Goal: Transaction & Acquisition: Purchase product/service

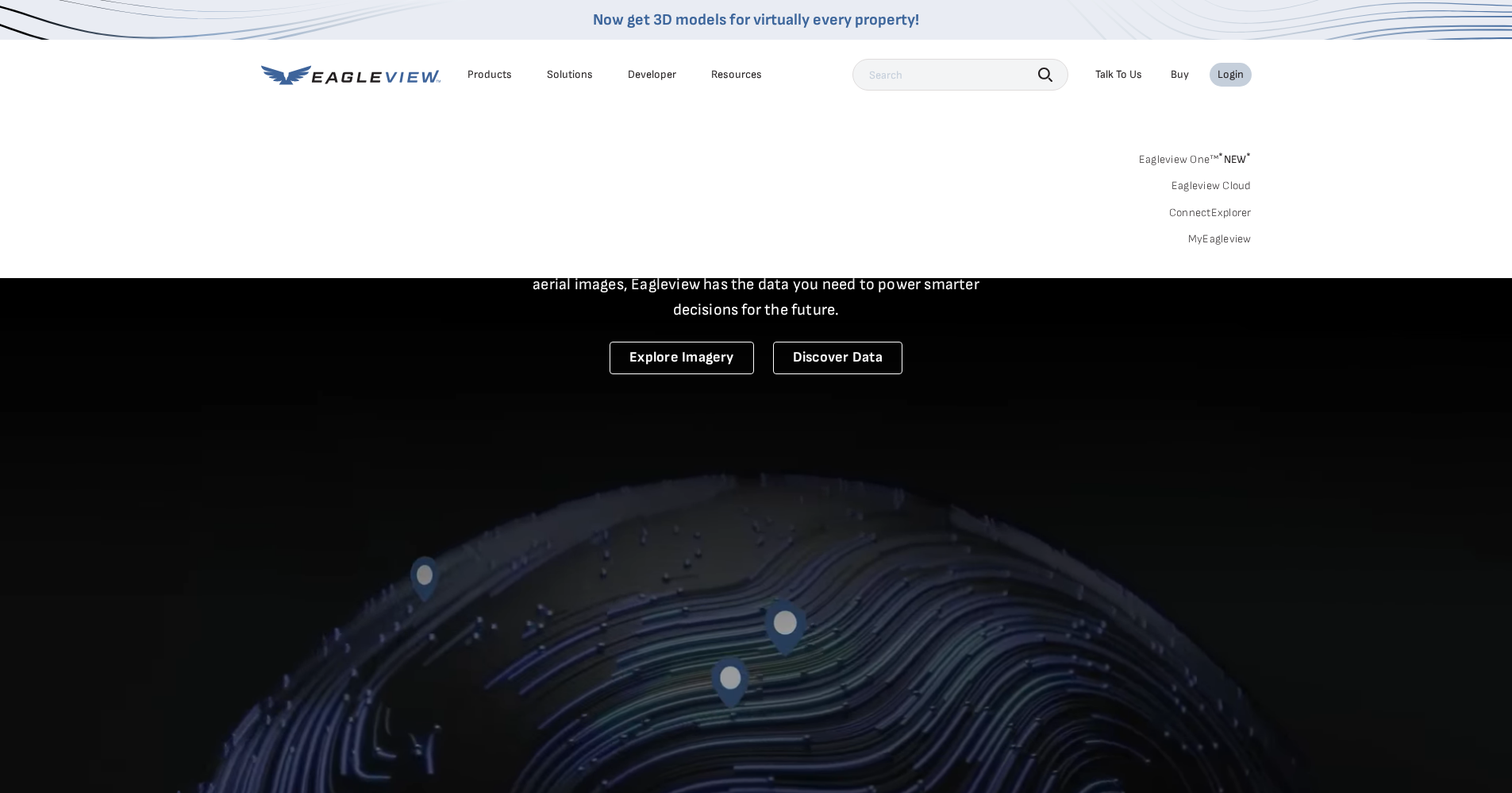
click at [1217, 69] on li "Login" at bounding box center [1230, 75] width 42 height 24
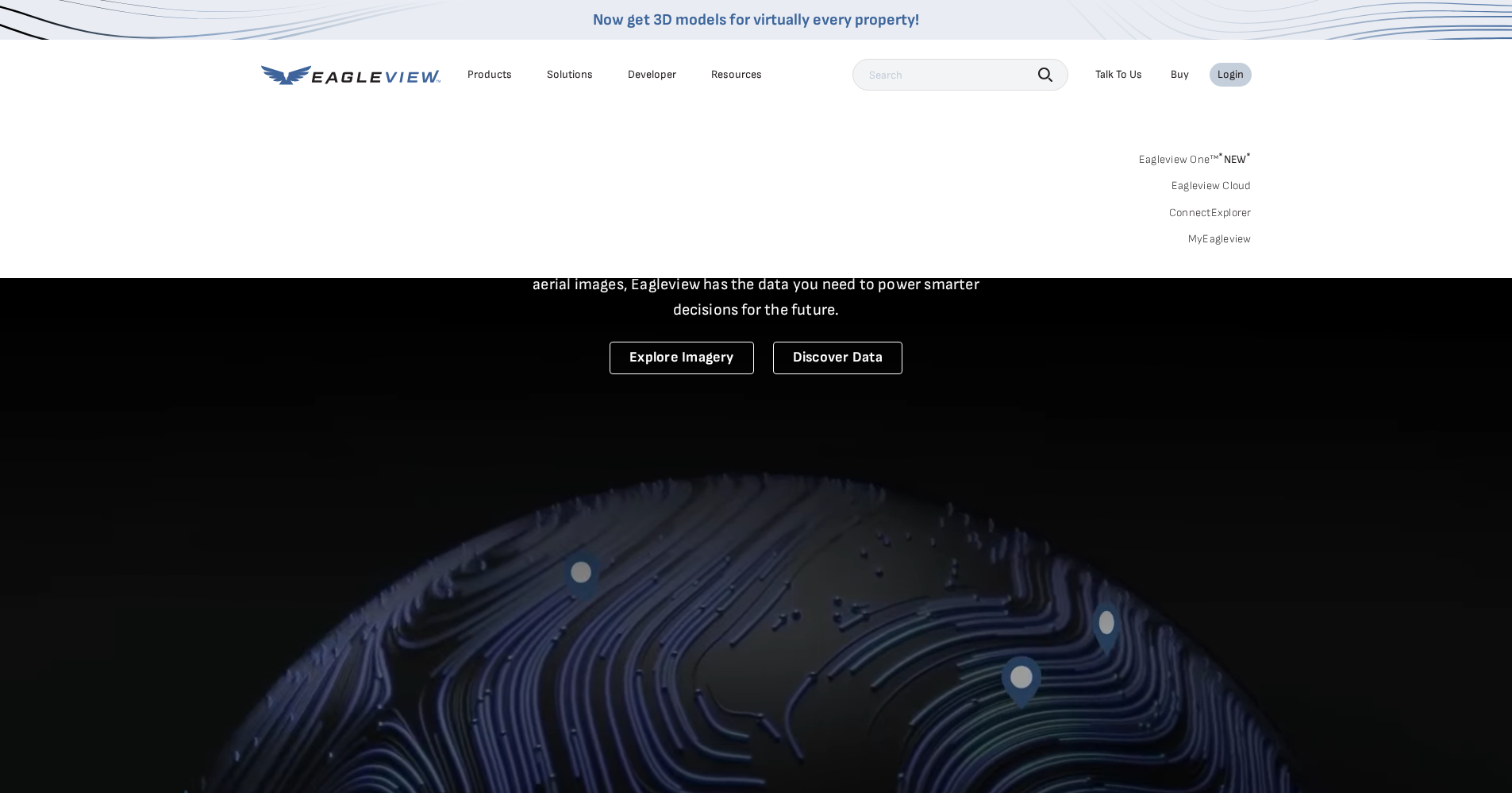
click at [1232, 78] on div "Login" at bounding box center [1231, 74] width 26 height 14
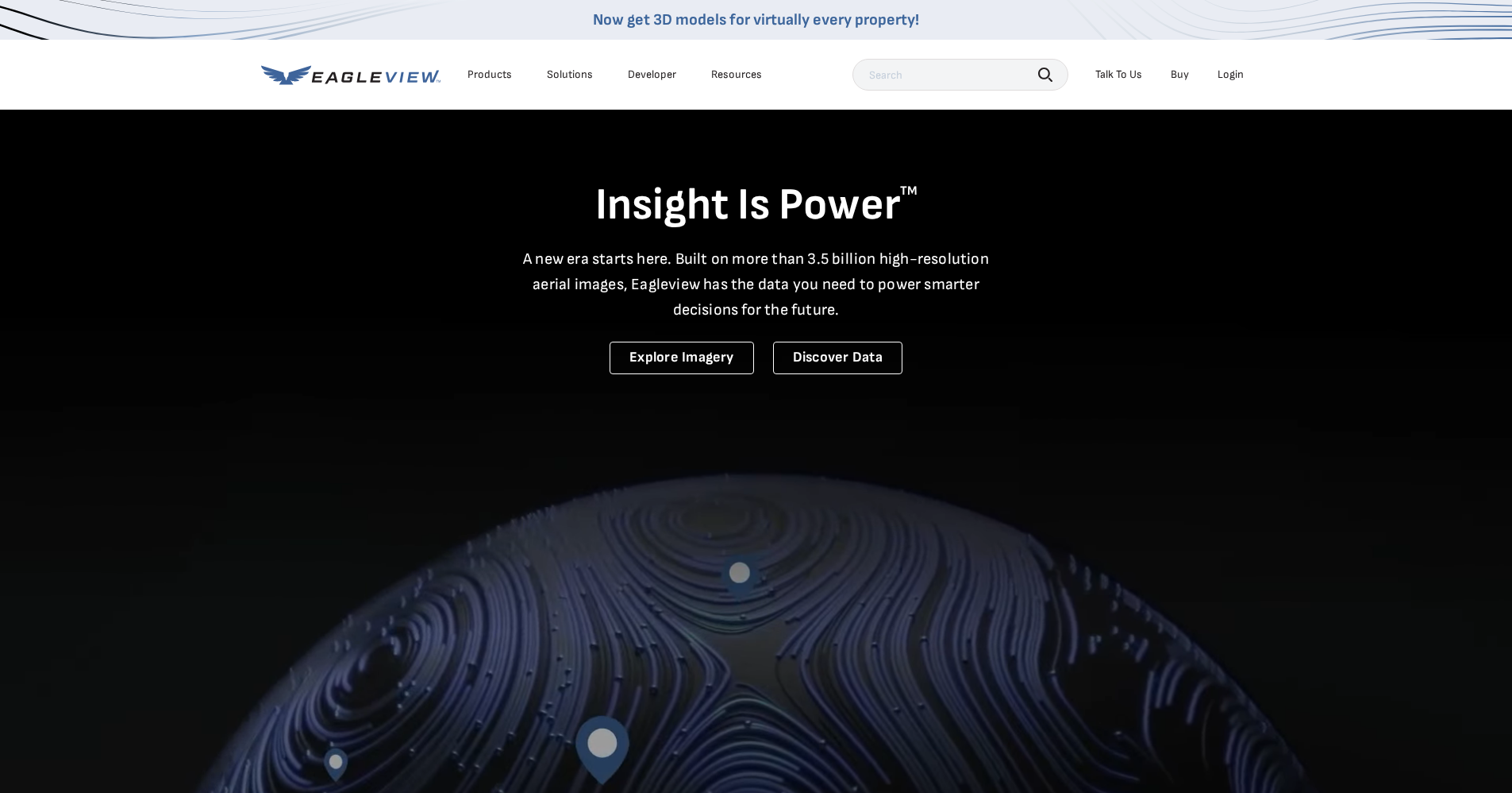
click at [1232, 78] on div "Login" at bounding box center [1231, 74] width 26 height 14
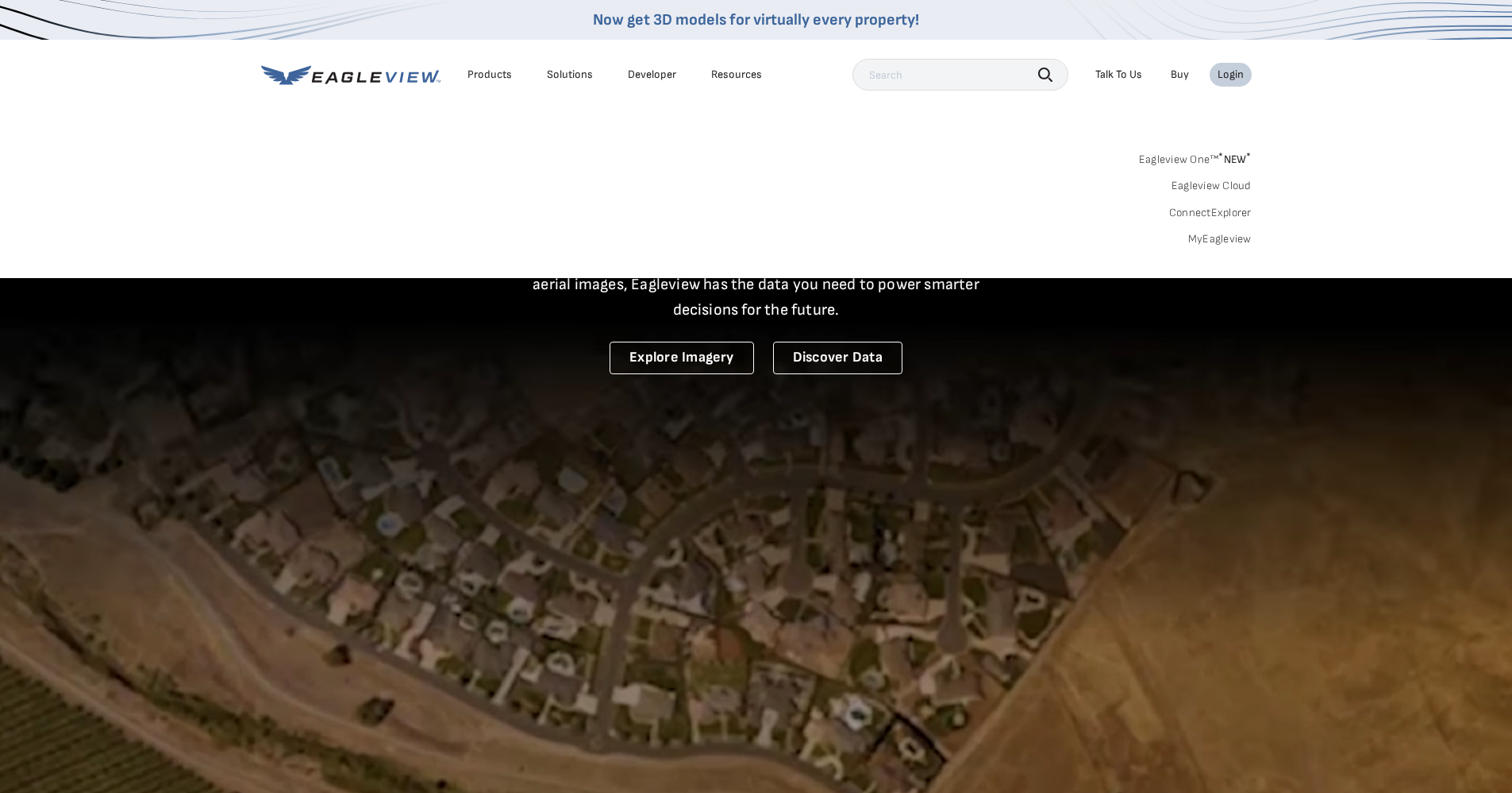
click at [1206, 240] on link "MyEagleview" at bounding box center [1220, 239] width 64 height 14
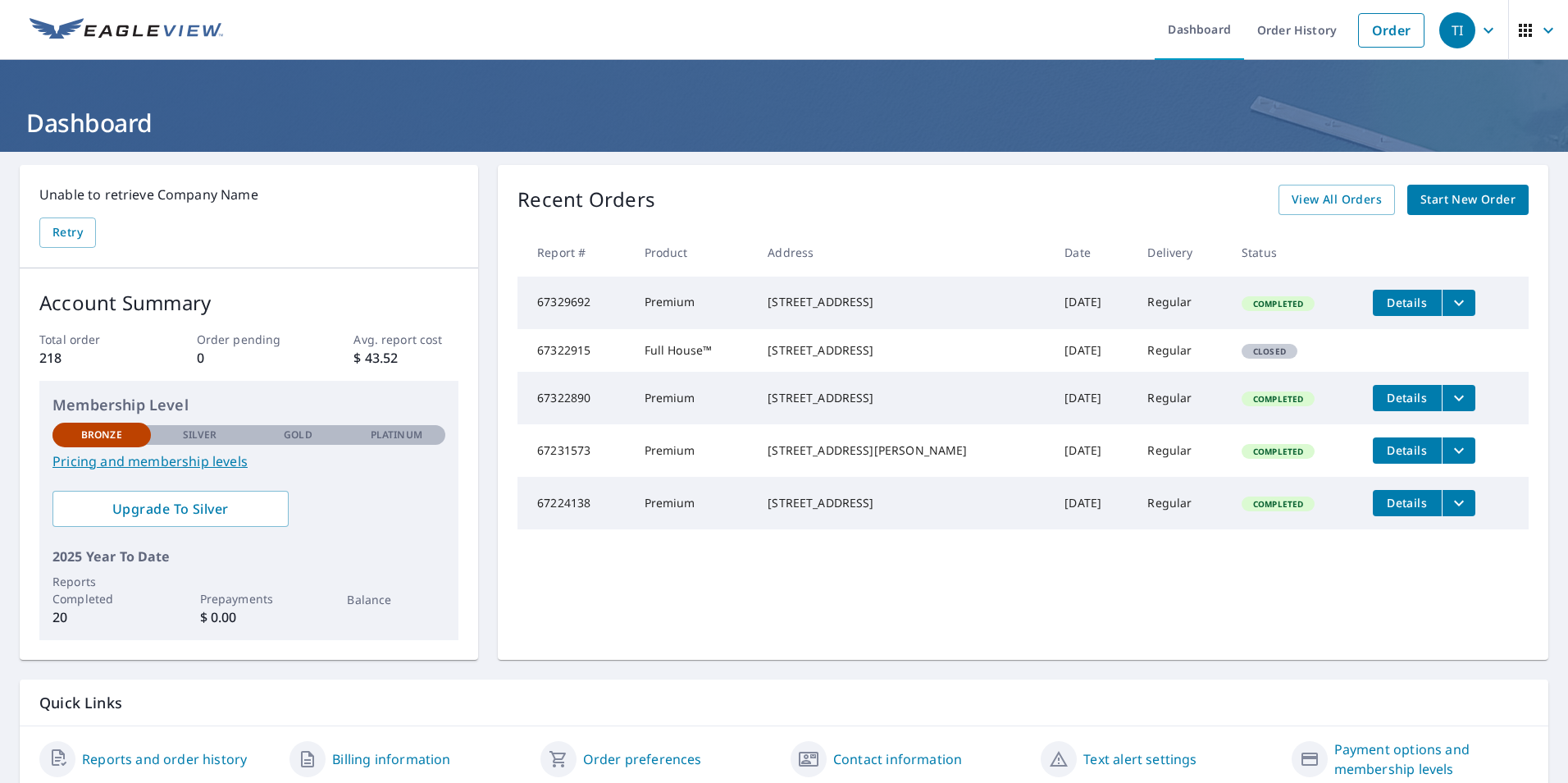
click at [1428, 200] on span "Start New Order" at bounding box center [1469, 199] width 96 height 20
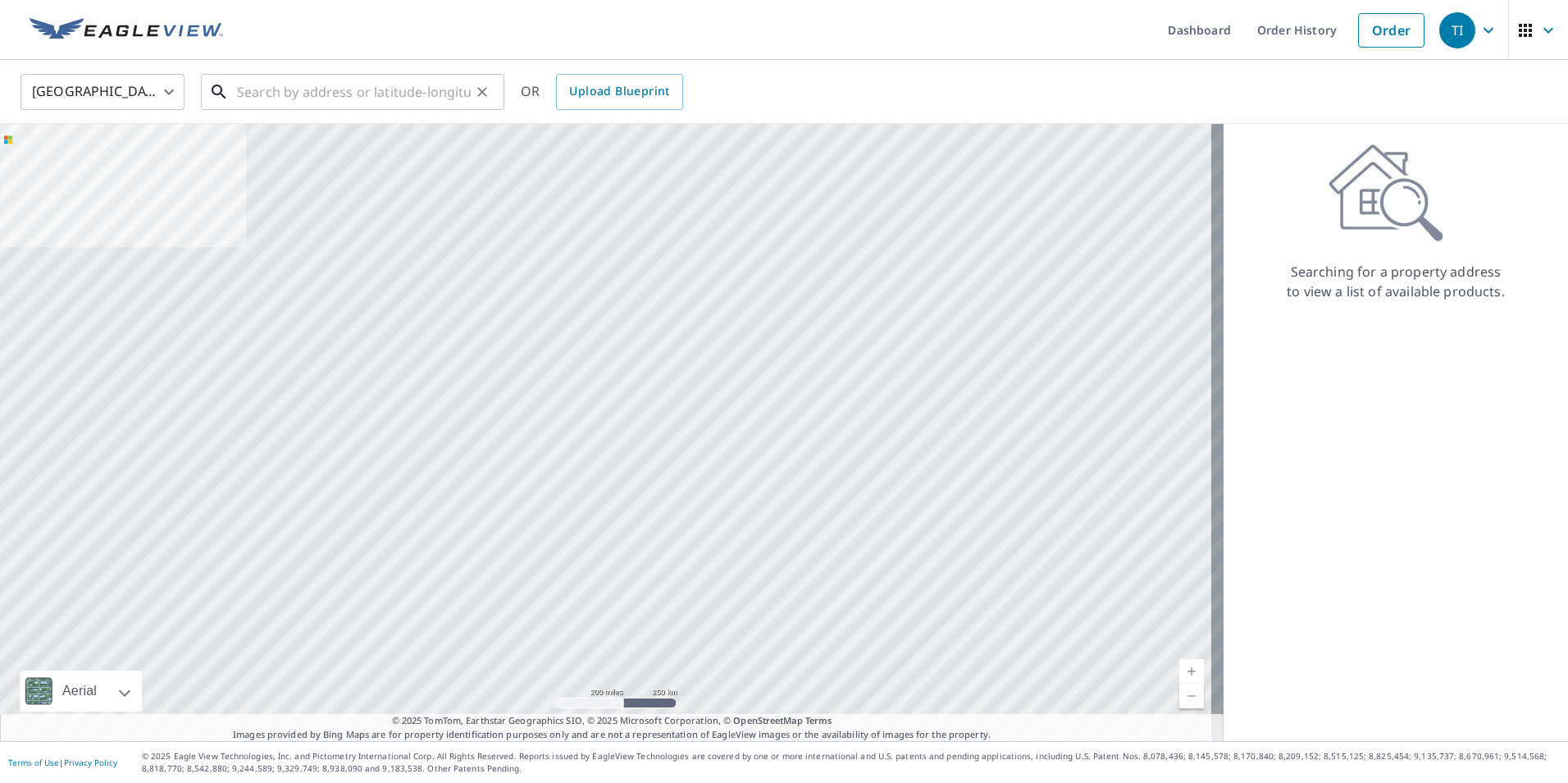
click at [271, 94] on input "text" at bounding box center [354, 92] width 234 height 46
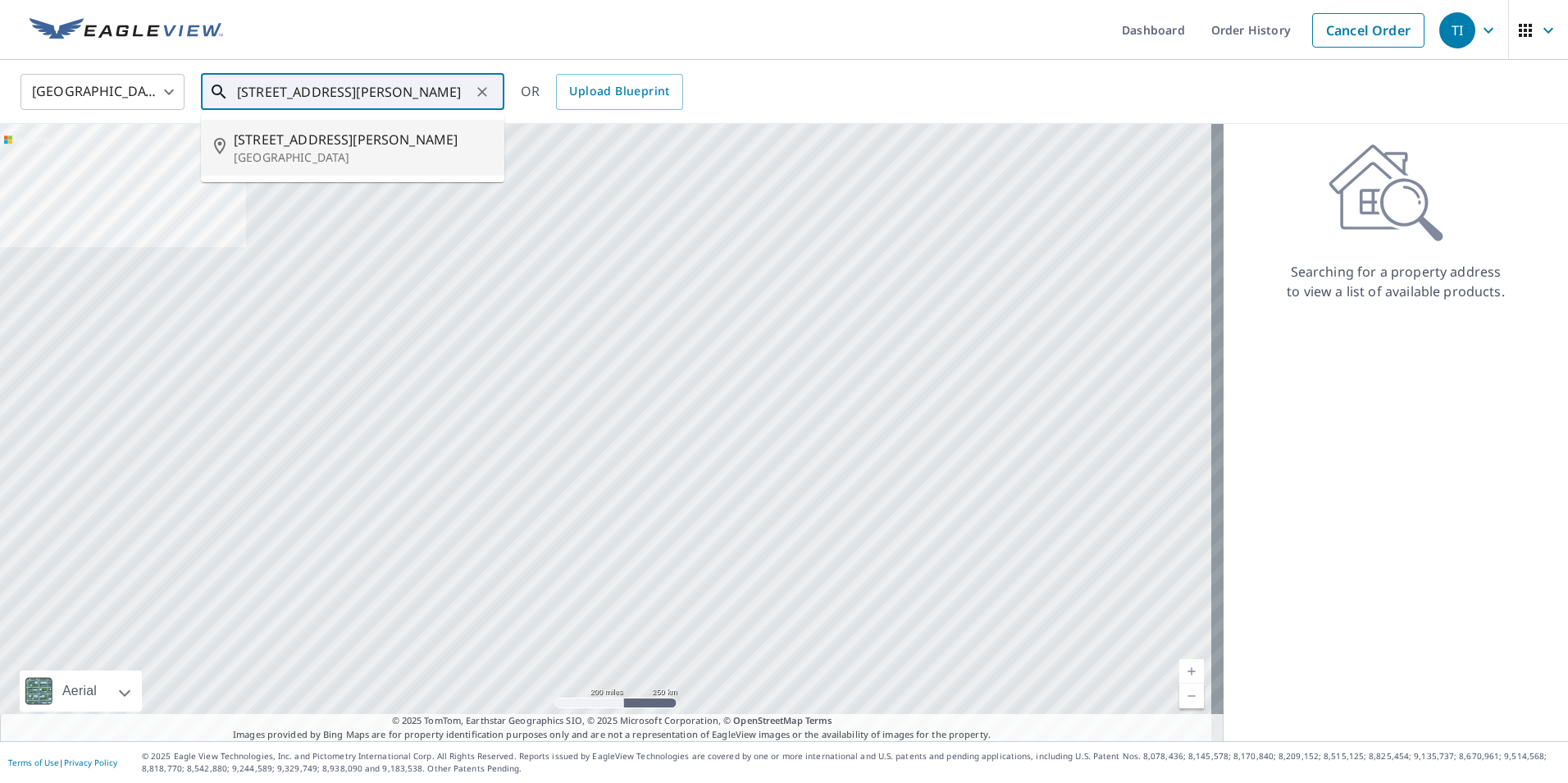
click at [288, 169] on li "[STREET_ADDRESS][PERSON_NAME]" at bounding box center [353, 147] width 304 height 55
type input "[STREET_ADDRESS][PERSON_NAME]"
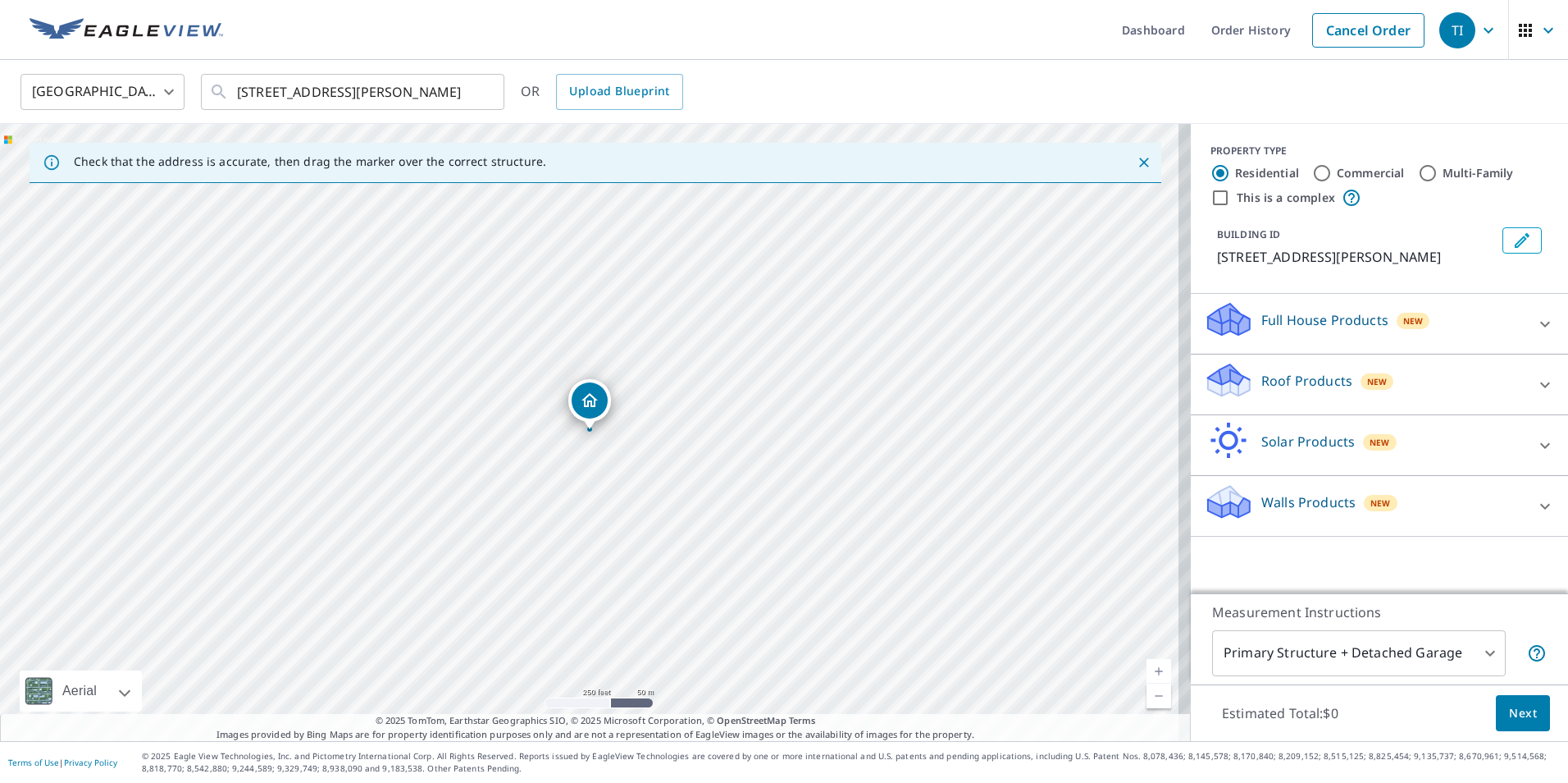
click at [1283, 383] on p "Roof Products" at bounding box center [1306, 381] width 91 height 20
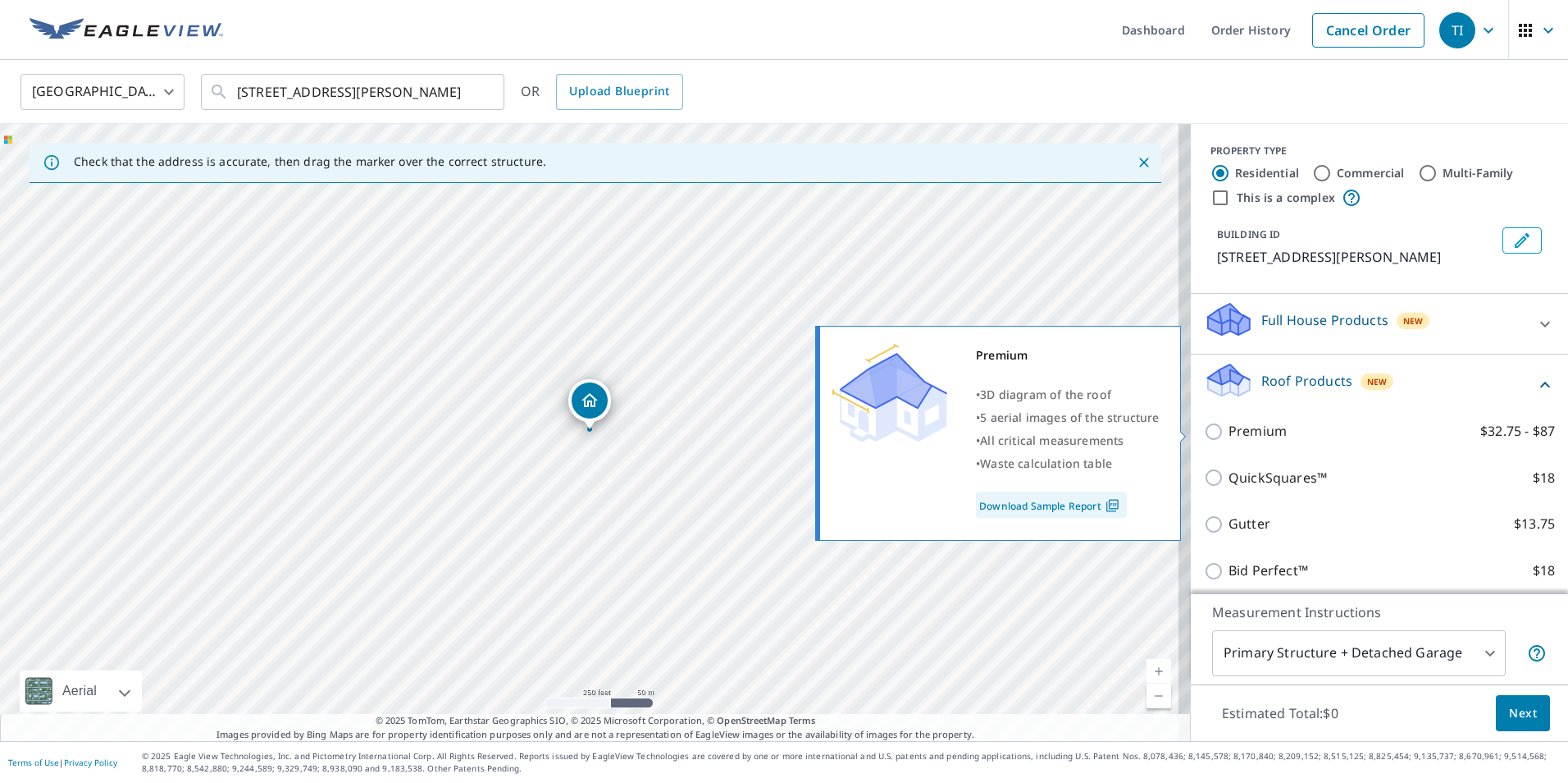
click at [1256, 433] on p "Premium" at bounding box center [1257, 430] width 58 height 20
click at [1229, 433] on input "Premium $32.75 - $87" at bounding box center [1216, 431] width 25 height 20
checkbox input "true"
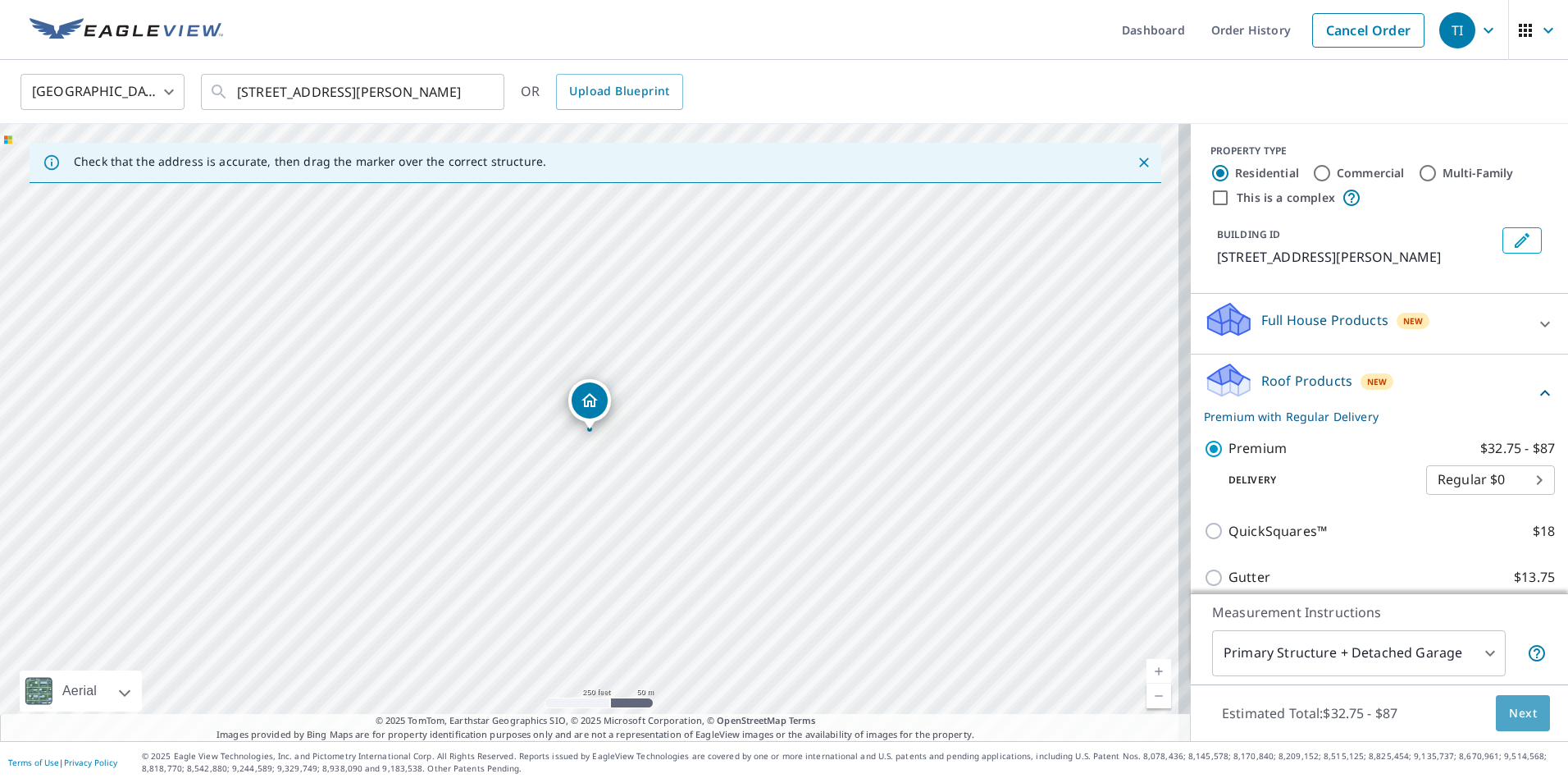
click at [1509, 718] on span "Next" at bounding box center [1522, 713] width 28 height 20
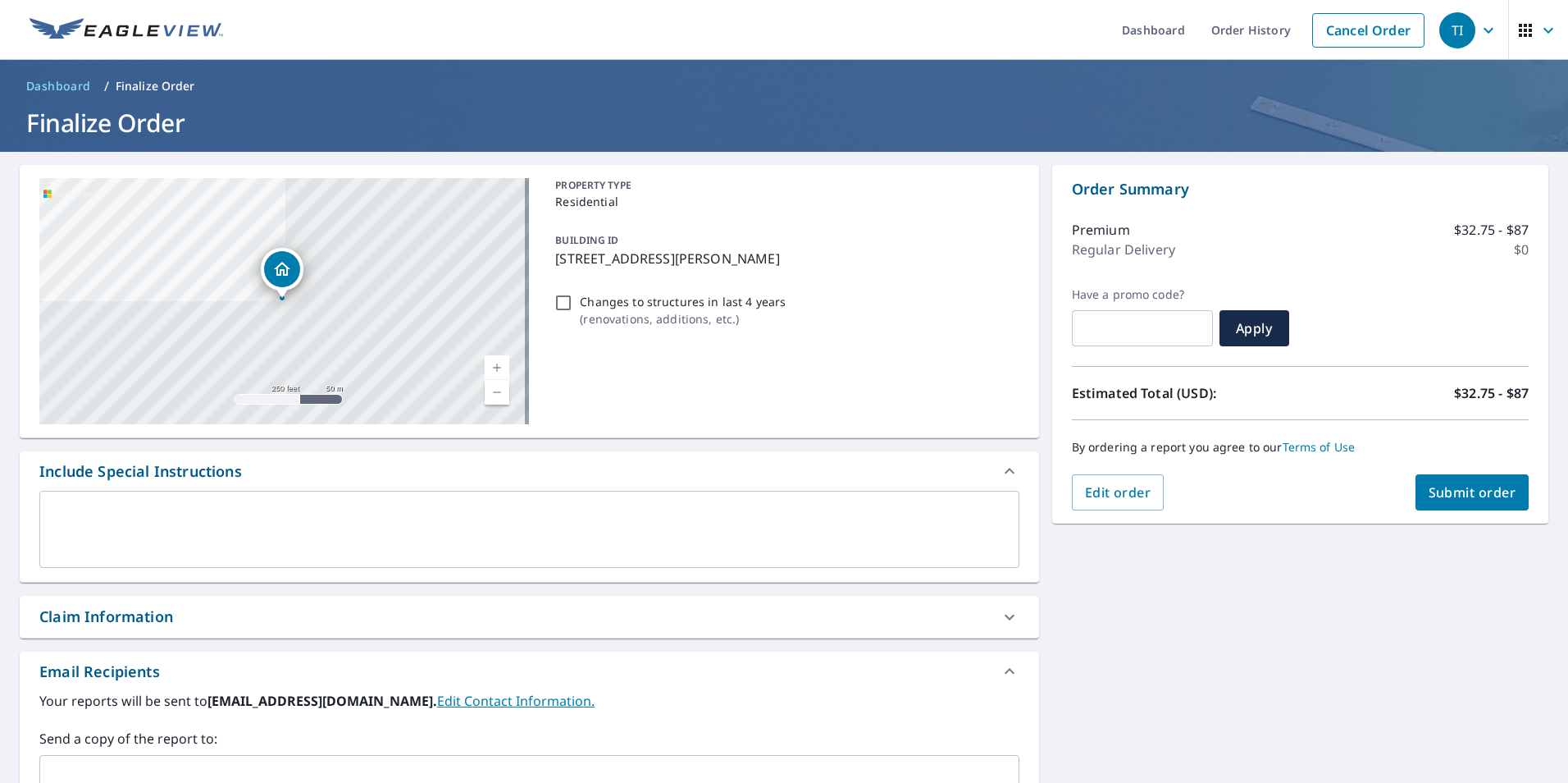
click at [1472, 507] on button "Submit order" at bounding box center [1472, 492] width 114 height 36
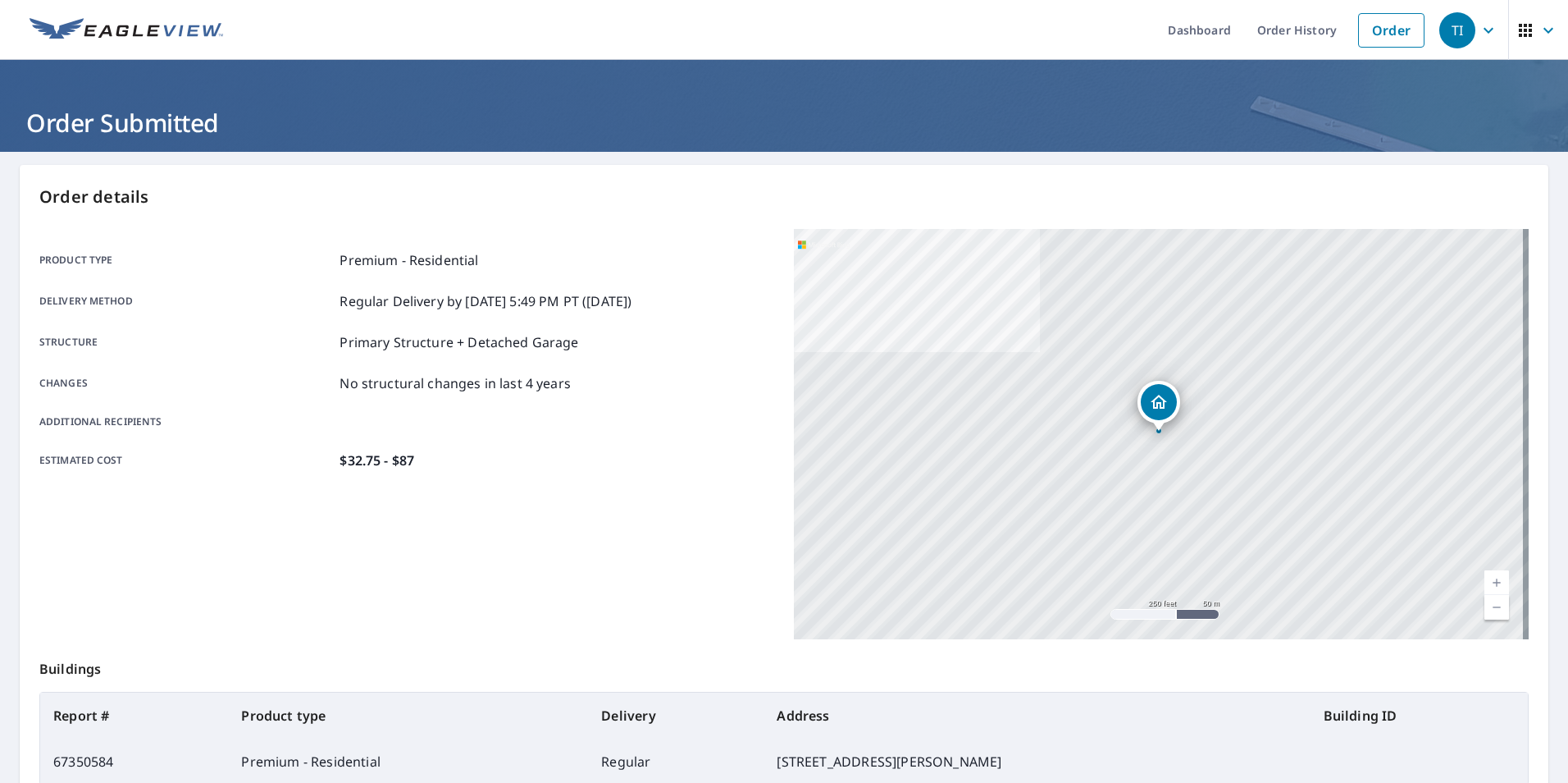
click at [1542, 35] on icon "button" at bounding box center [1548, 30] width 20 height 20
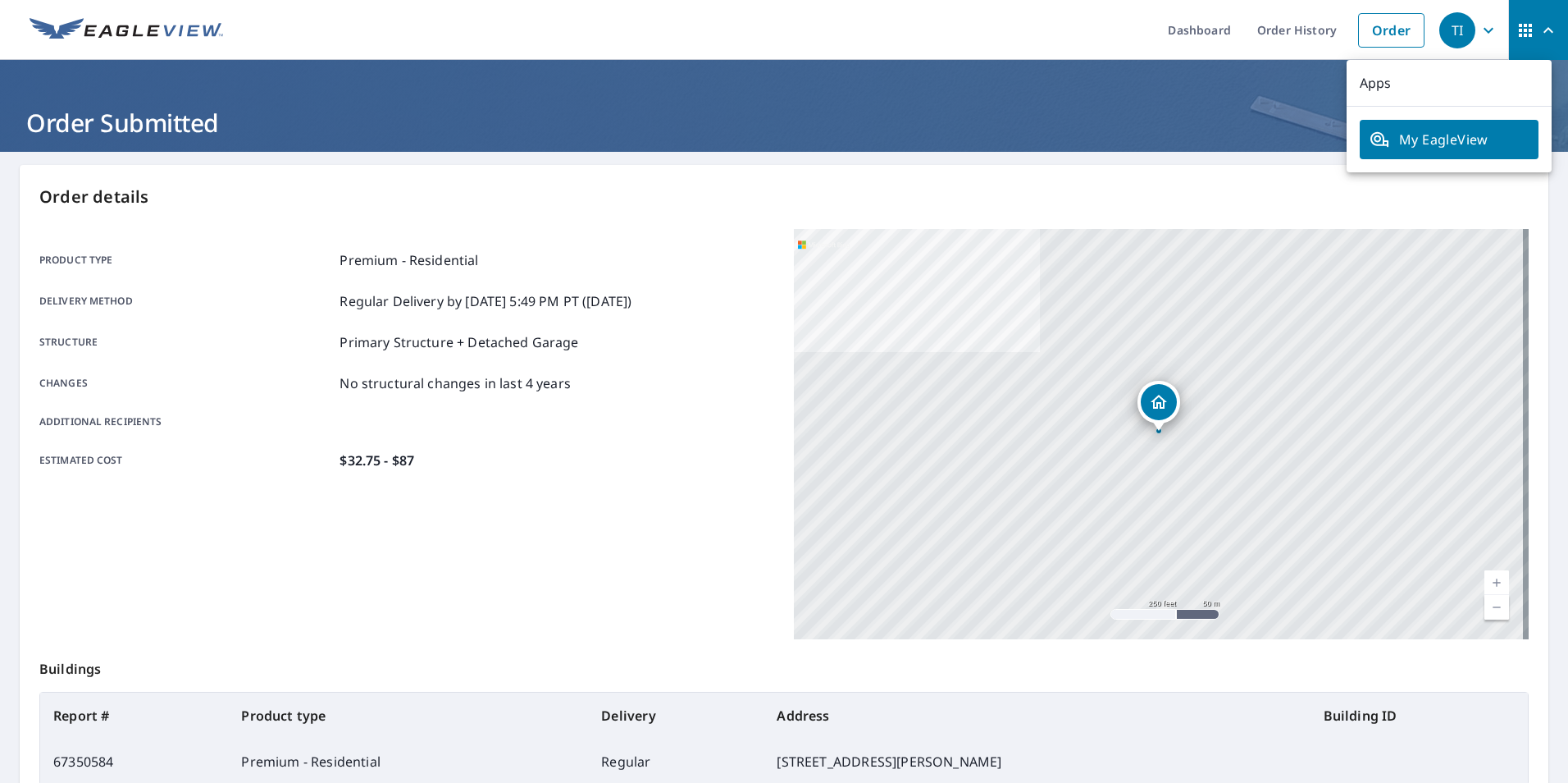
click at [1255, 119] on h1 "Order Submitted" at bounding box center [784, 122] width 1529 height 33
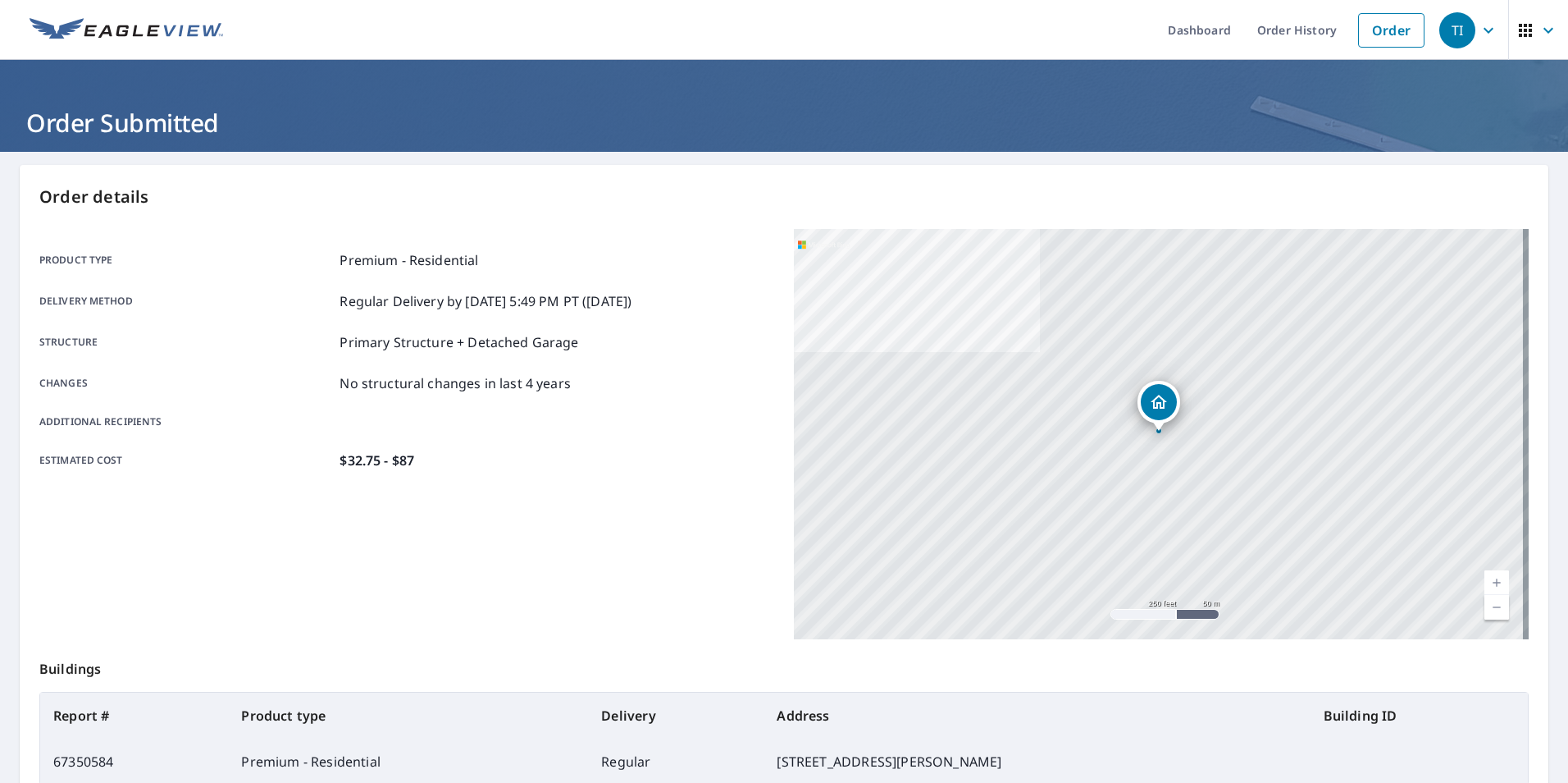
click at [1479, 35] on icon "button" at bounding box center [1489, 30] width 20 height 20
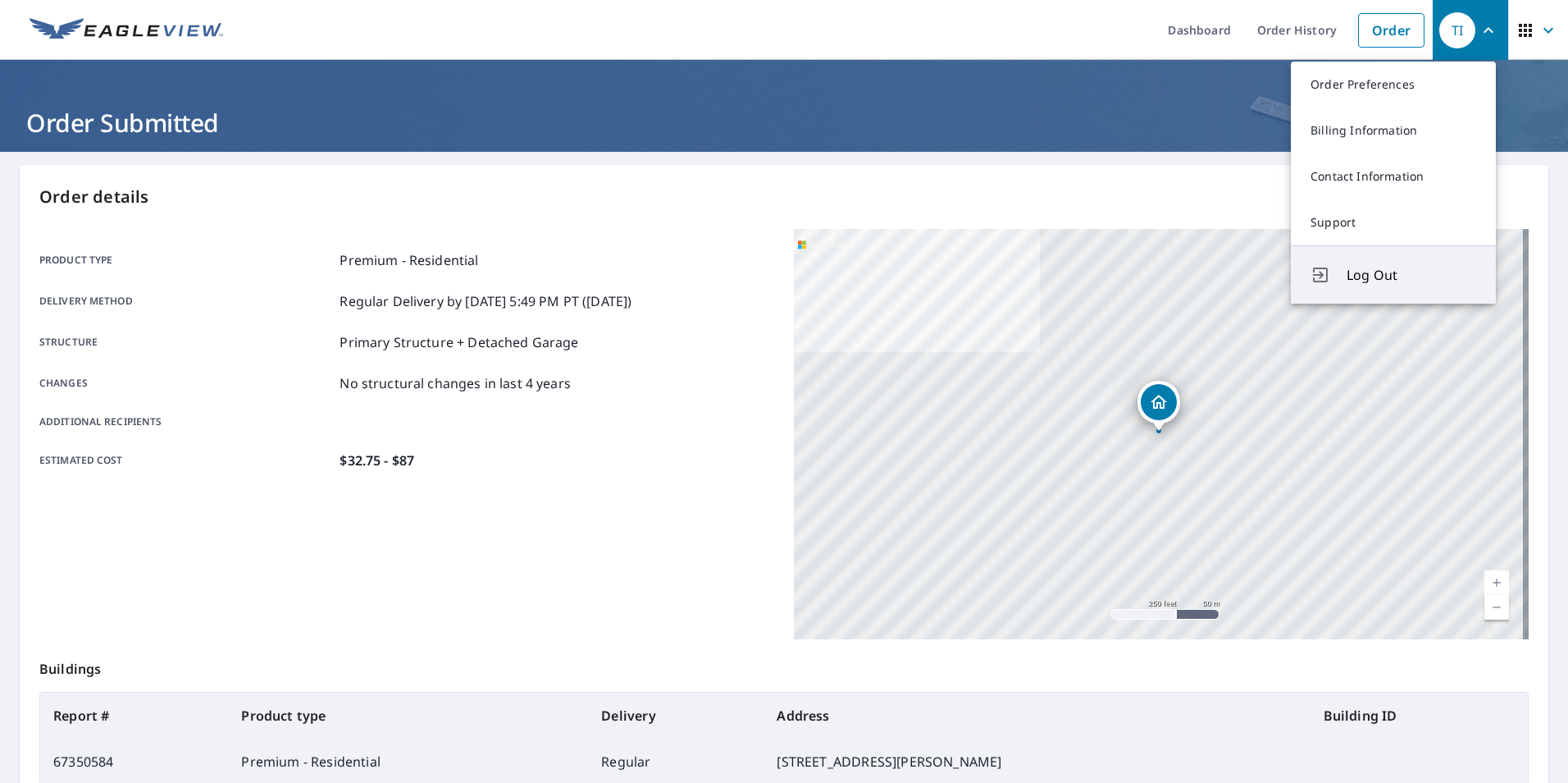
click at [1338, 274] on button "Log Out" at bounding box center [1393, 274] width 205 height 58
